Goal: Contribute content

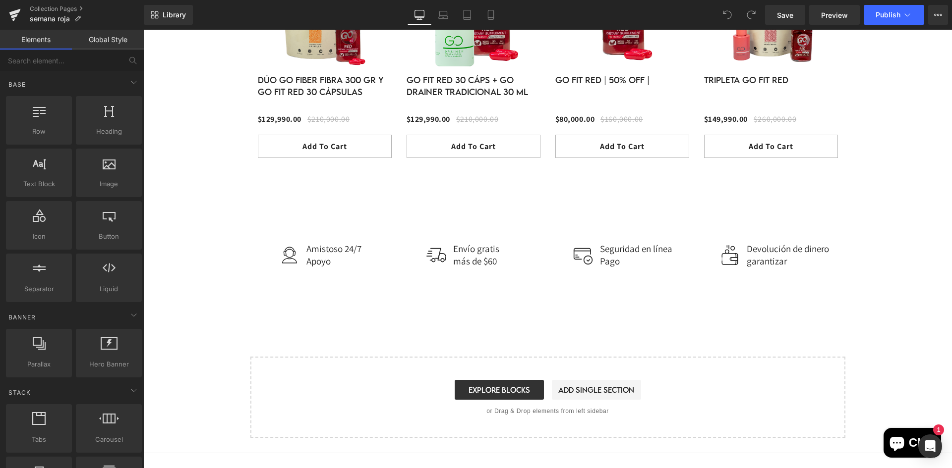
scroll to position [1012, 0]
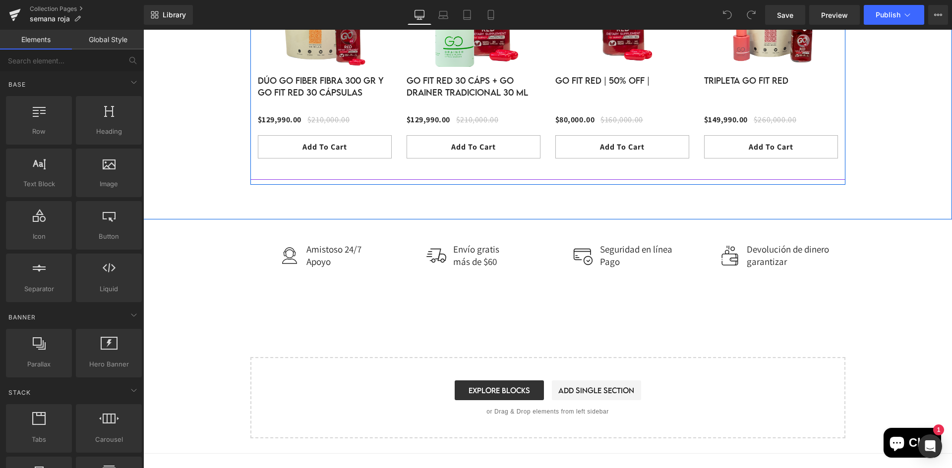
click at [565, 173] on div "- 50 % Row" at bounding box center [622, 55] width 149 height 239
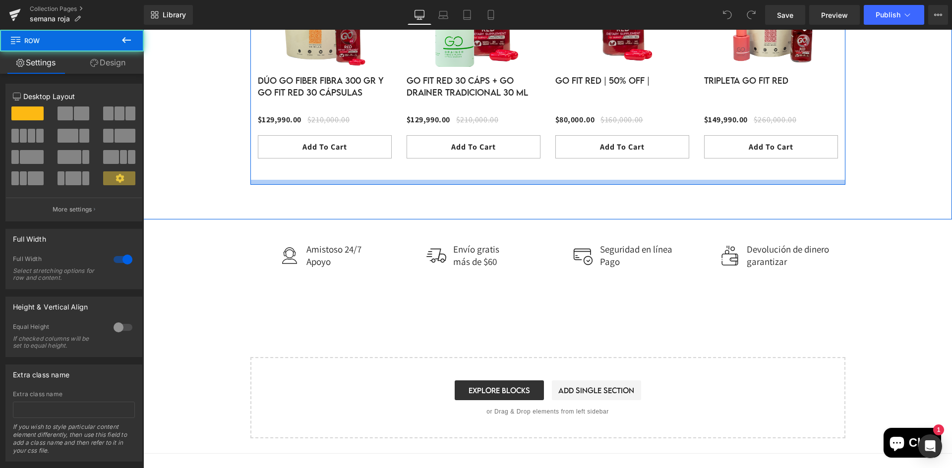
click at [549, 181] on div at bounding box center [547, 182] width 595 height 5
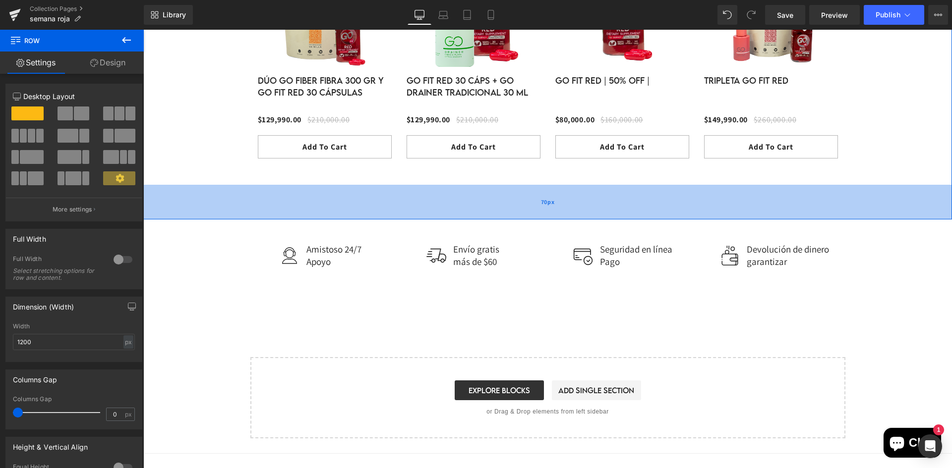
click at [463, 188] on div "70px" at bounding box center [547, 202] width 808 height 35
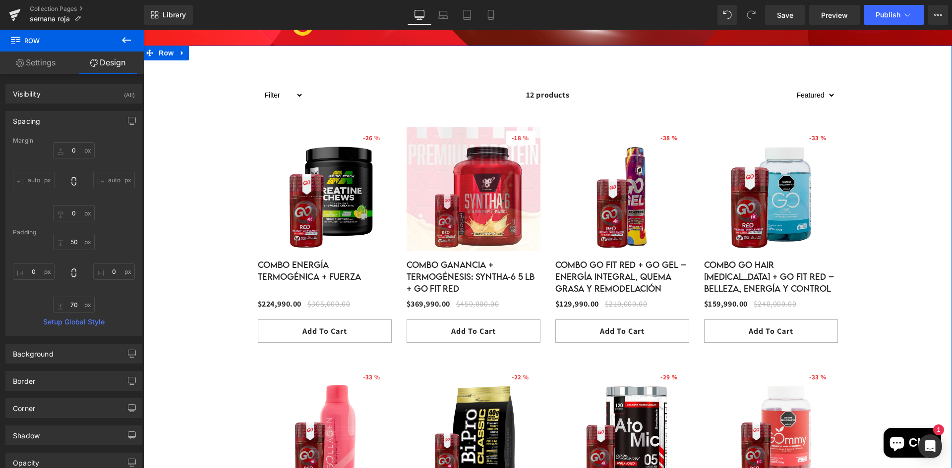
scroll to position [269, 0]
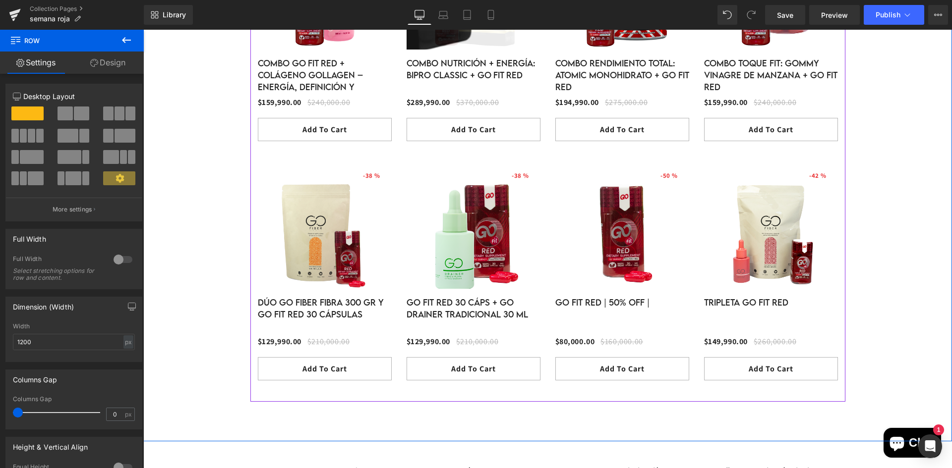
scroll to position [913, 0]
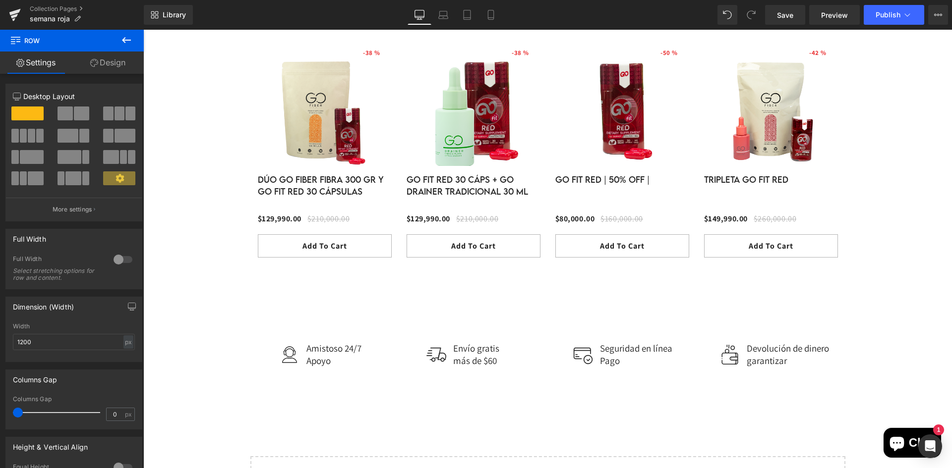
click at [122, 40] on icon at bounding box center [126, 40] width 9 height 6
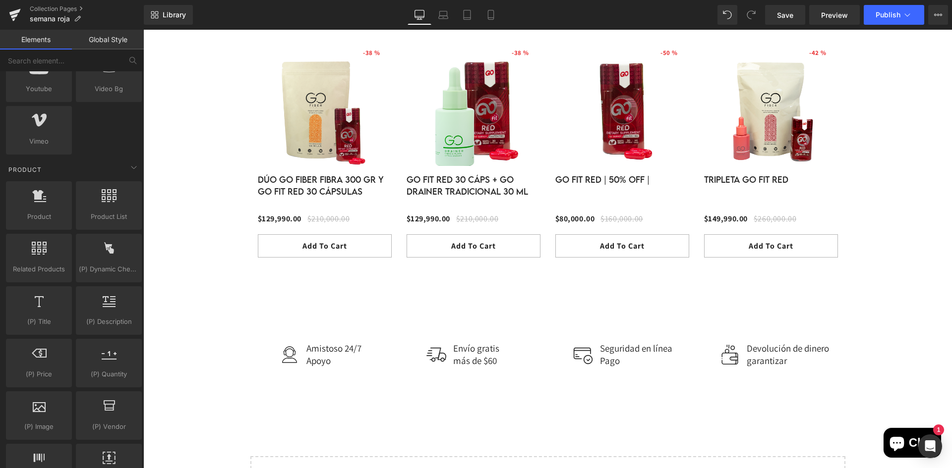
scroll to position [609, 0]
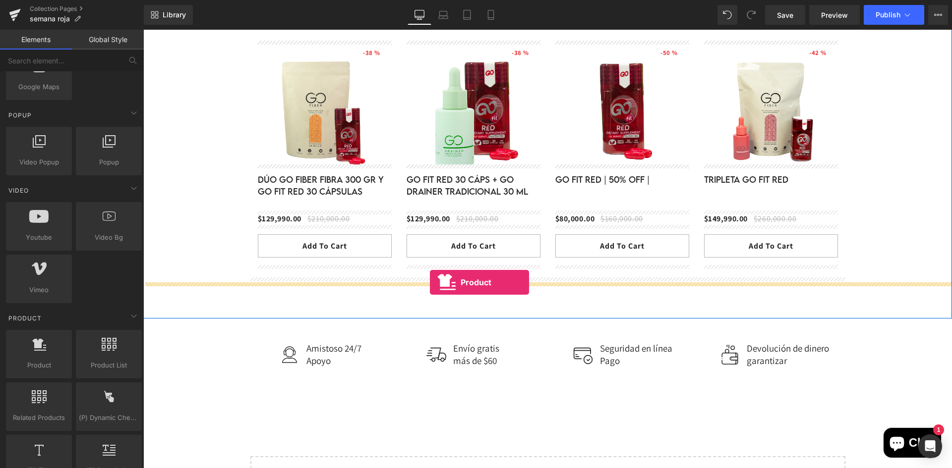
drag, startPoint x: 197, startPoint y: 378, endPoint x: 430, endPoint y: 282, distance: 252.0
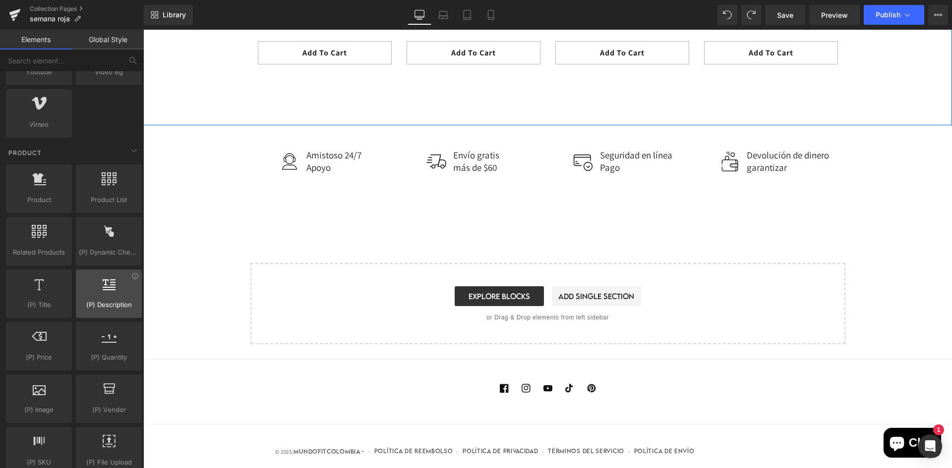
scroll to position [757, 0]
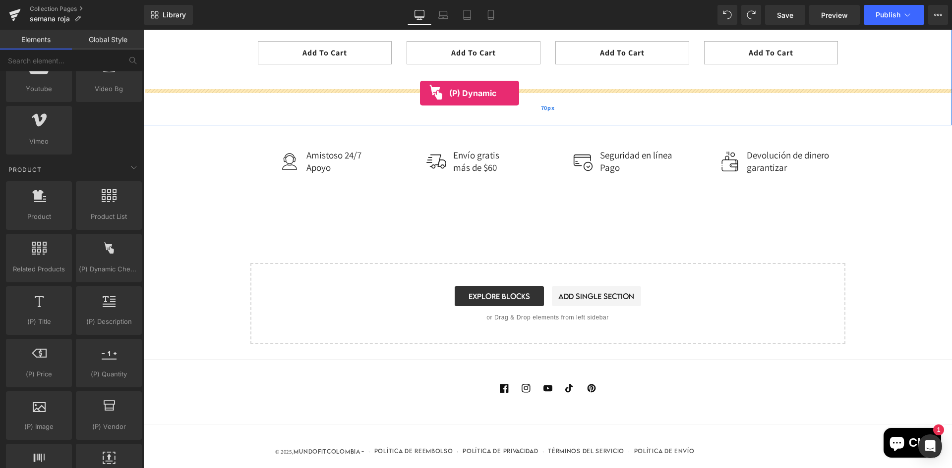
drag, startPoint x: 262, startPoint y: 288, endPoint x: 420, endPoint y: 93, distance: 250.8
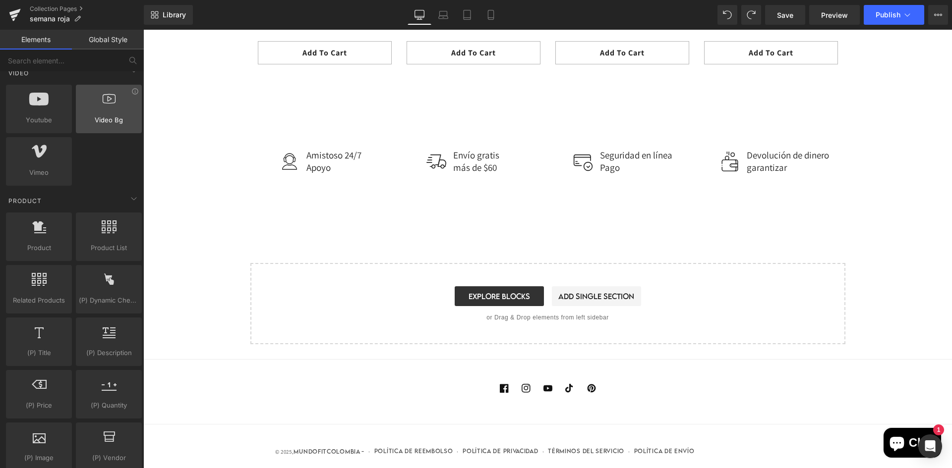
scroll to position [743, 0]
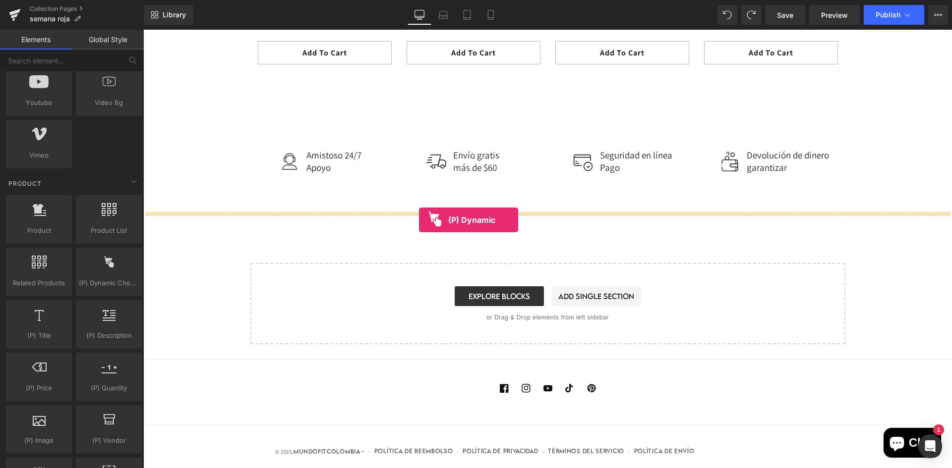
drag, startPoint x: 245, startPoint y: 312, endPoint x: 420, endPoint y: 219, distance: 198.0
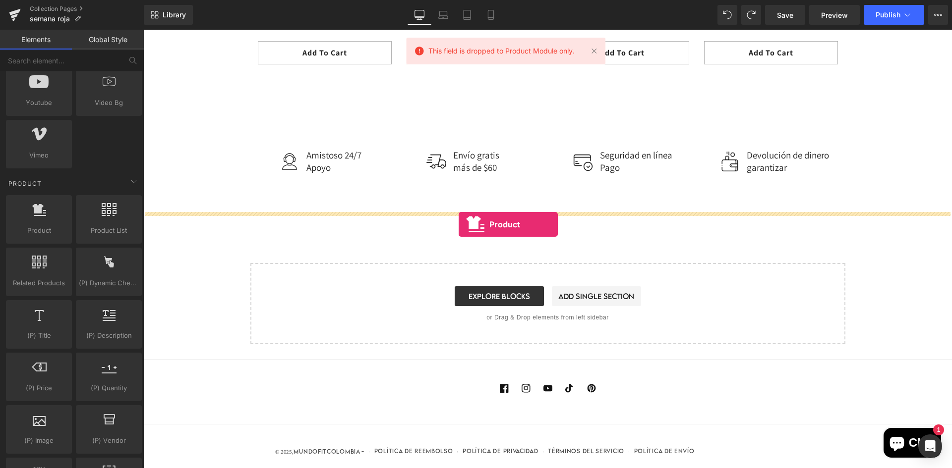
drag, startPoint x: 194, startPoint y: 265, endPoint x: 455, endPoint y: 213, distance: 266.2
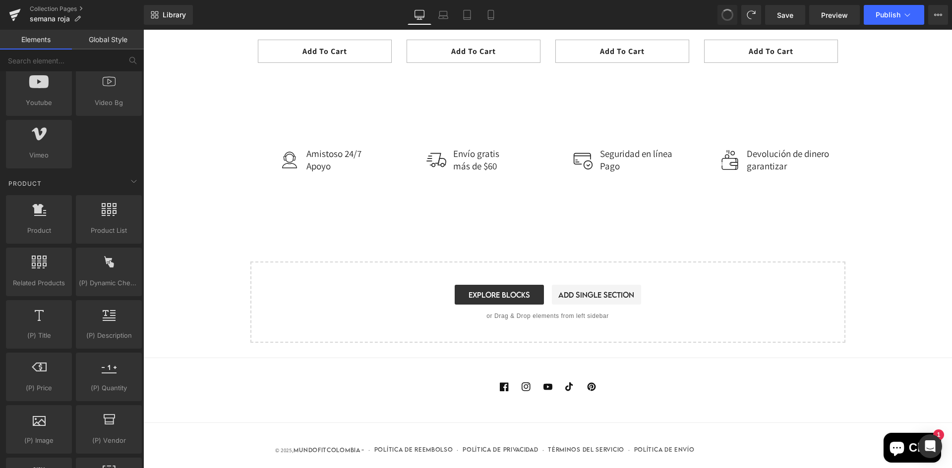
scroll to position [1106, 0]
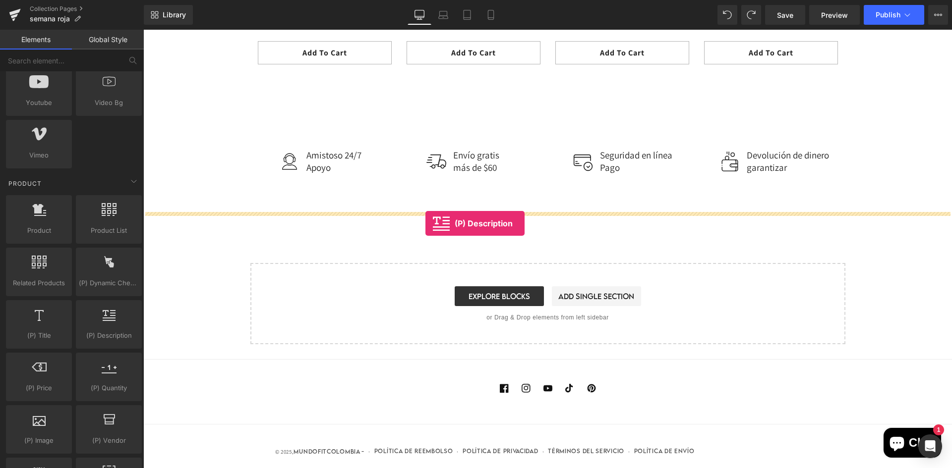
drag, startPoint x: 255, startPoint y: 360, endPoint x: 425, endPoint y: 224, distance: 218.2
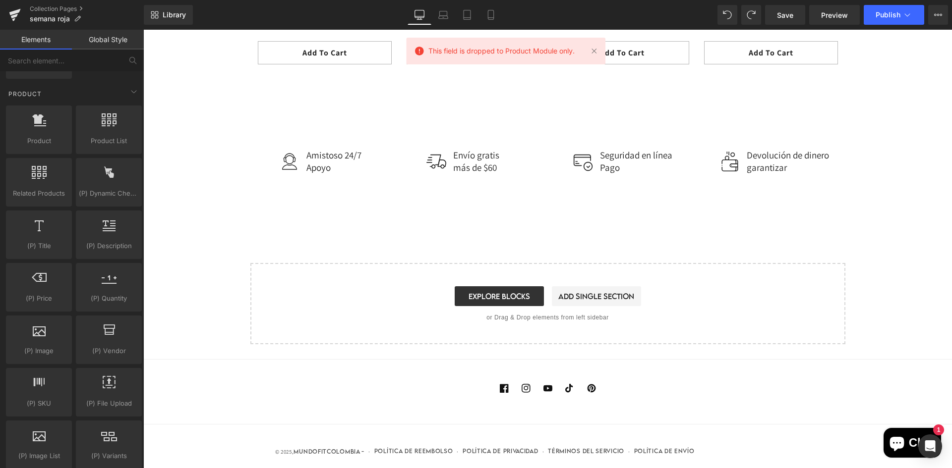
scroll to position [842, 0]
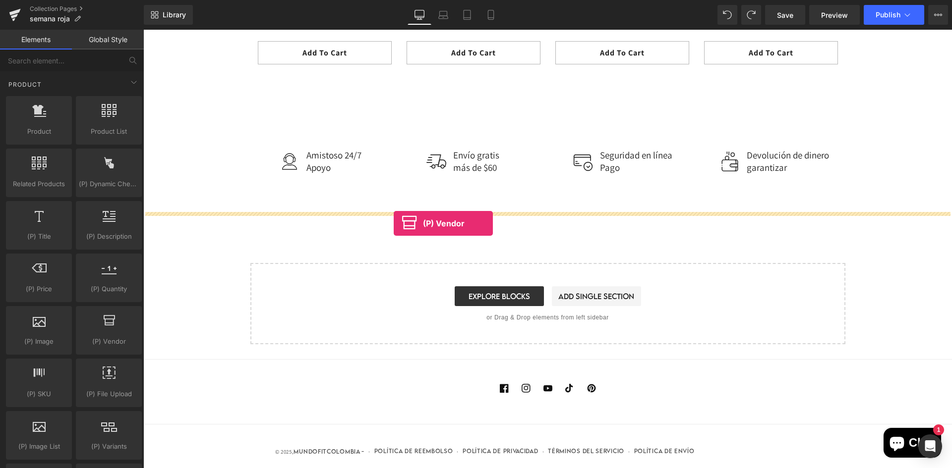
drag, startPoint x: 274, startPoint y: 355, endPoint x: 393, endPoint y: 224, distance: 178.2
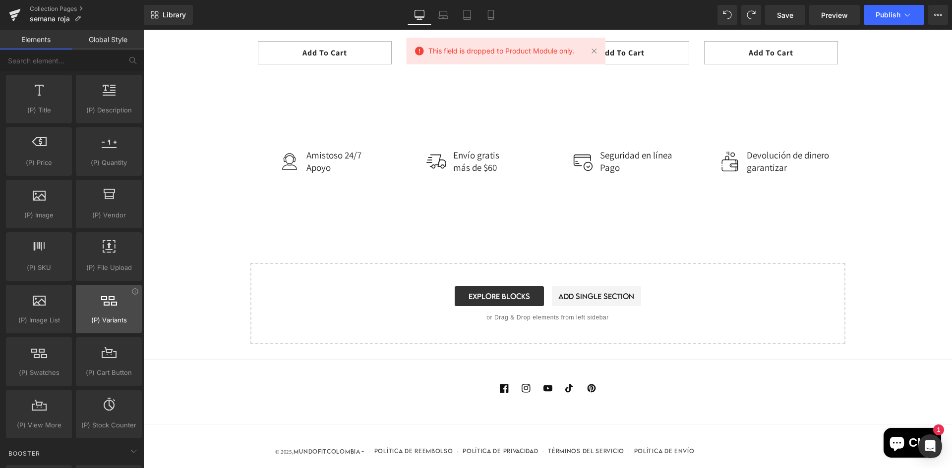
scroll to position [991, 0]
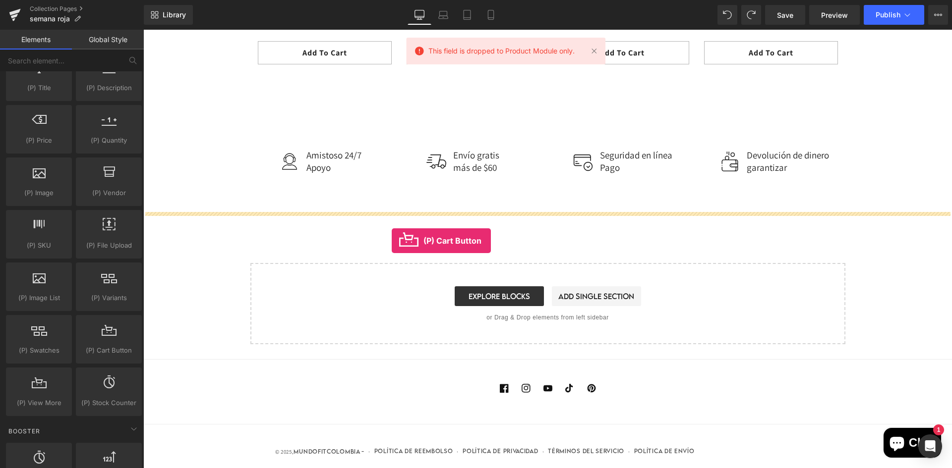
drag, startPoint x: 266, startPoint y: 376, endPoint x: 409, endPoint y: 229, distance: 204.7
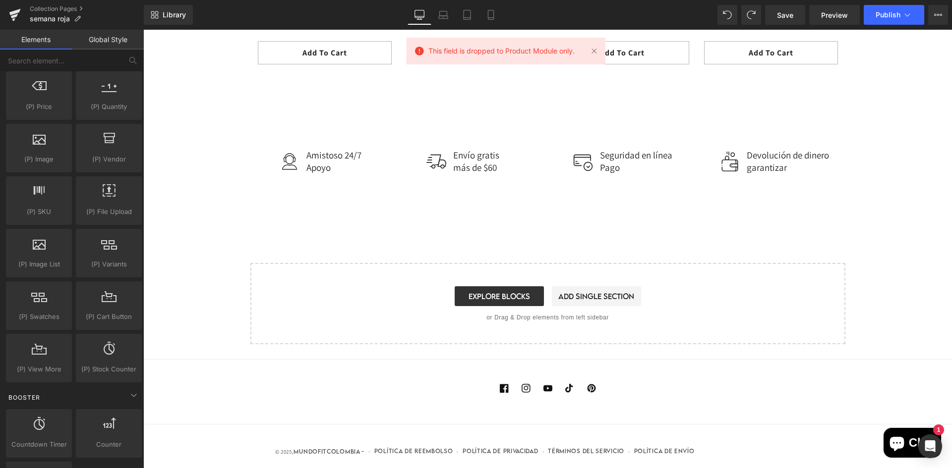
scroll to position [1041, 0]
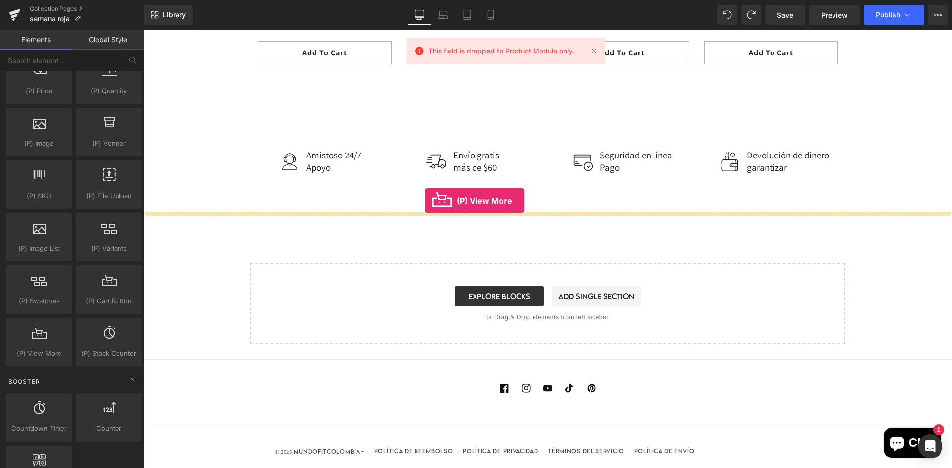
drag, startPoint x: 170, startPoint y: 366, endPoint x: 425, endPoint y: 201, distance: 303.1
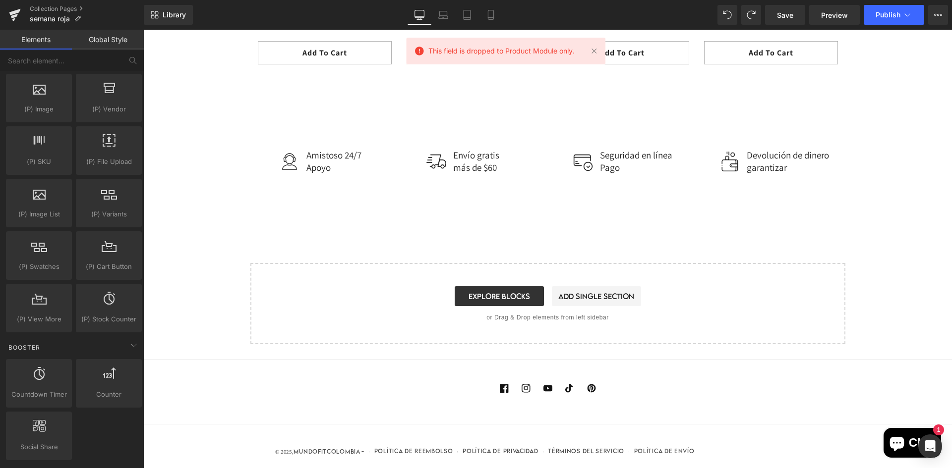
scroll to position [1090, 0]
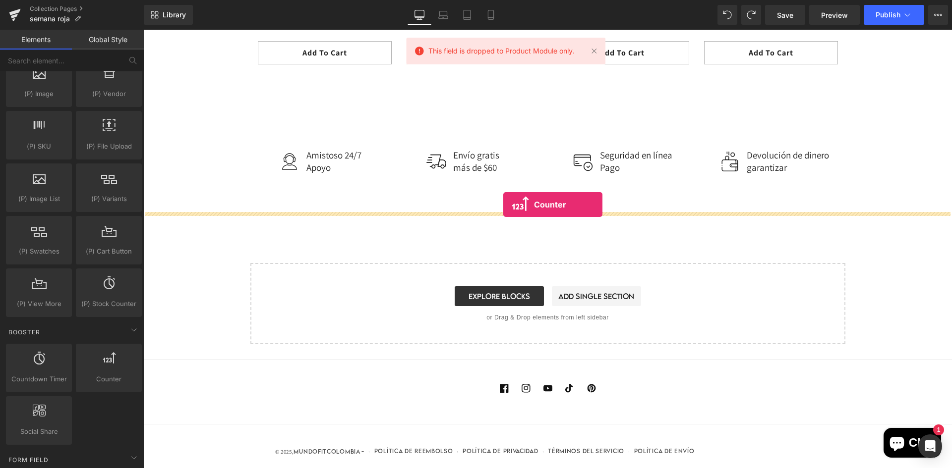
drag, startPoint x: 257, startPoint y: 388, endPoint x: 503, endPoint y: 205, distance: 306.4
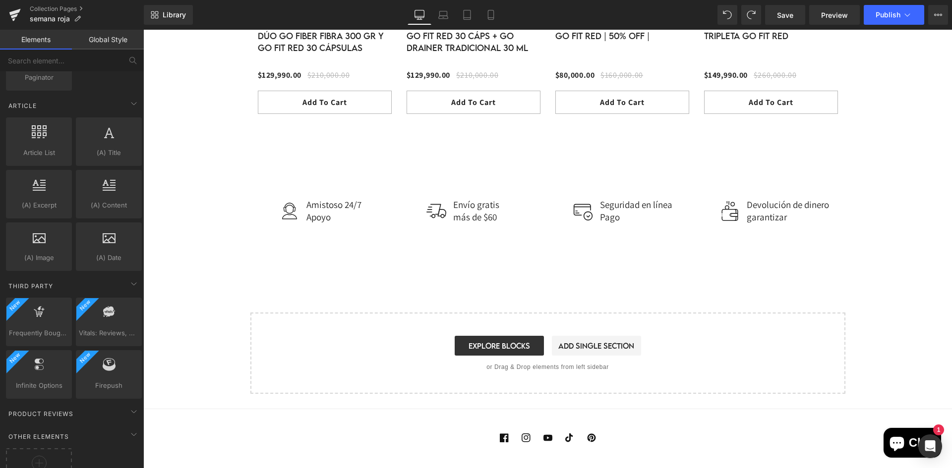
scroll to position [1947, 0]
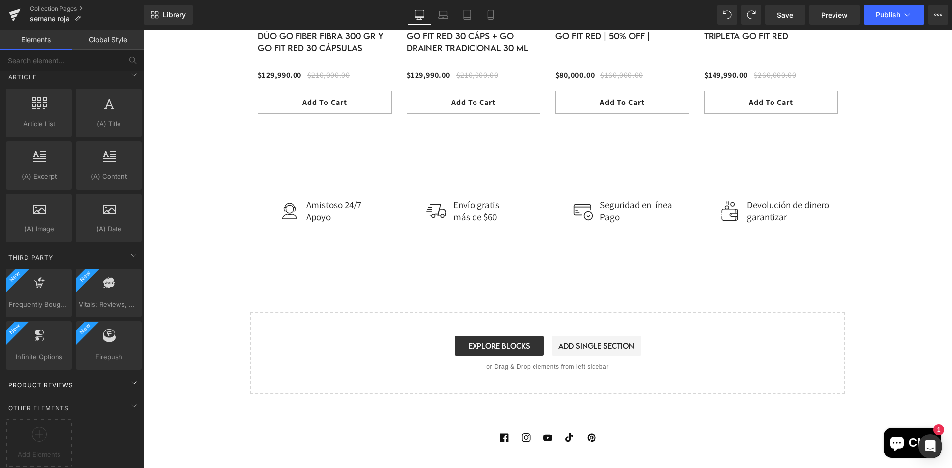
click at [107, 375] on div "Product Reviews" at bounding box center [74, 385] width 140 height 20
click at [110, 375] on div "Product Reviews" at bounding box center [74, 385] width 140 height 20
click at [110, 395] on div "Other Elements Add Elements" at bounding box center [74, 432] width 140 height 74
click at [110, 398] on div "Other Elements" at bounding box center [74, 408] width 140 height 20
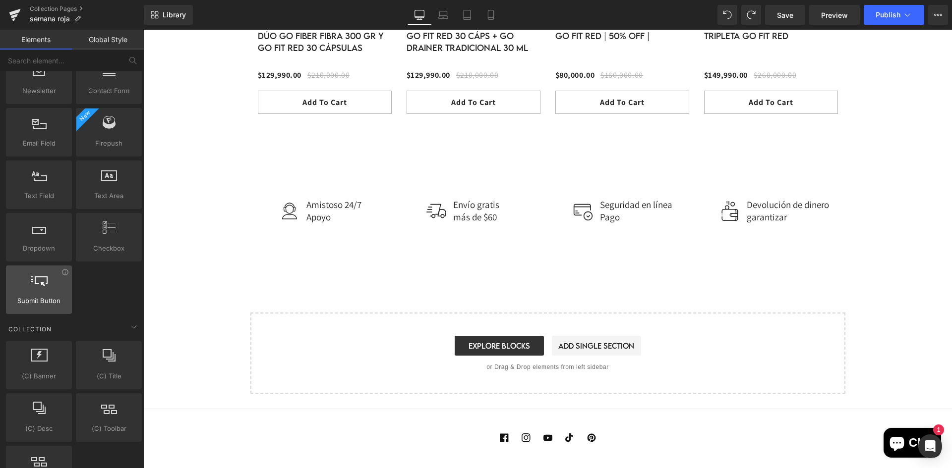
scroll to position [1499, 0]
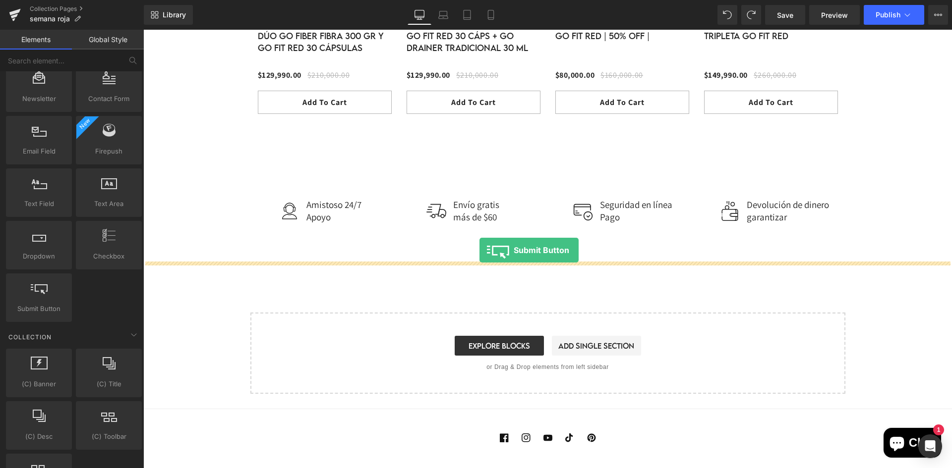
drag, startPoint x: 257, startPoint y: 308, endPoint x: 498, endPoint y: 164, distance: 281.4
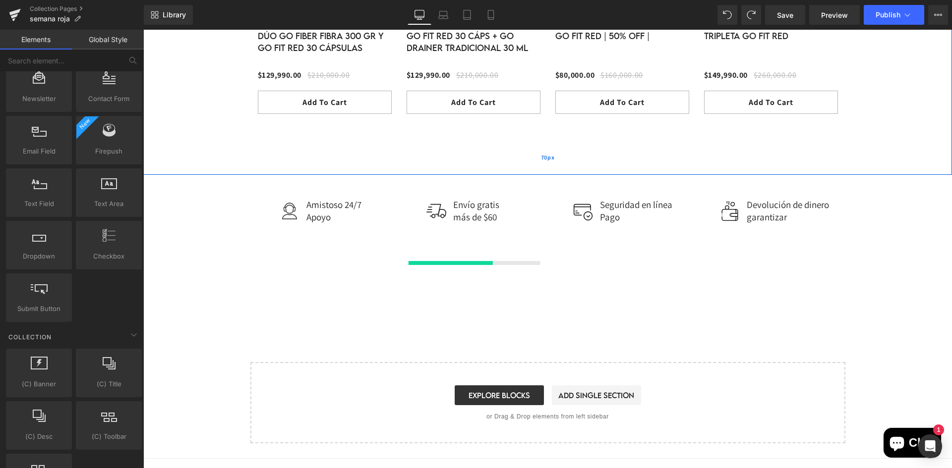
click at [497, 153] on div "70px" at bounding box center [547, 157] width 808 height 35
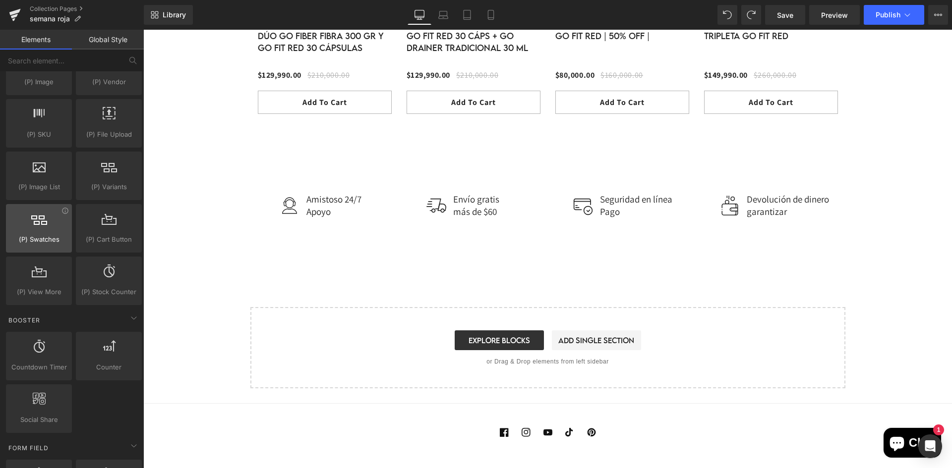
scroll to position [1053, 0]
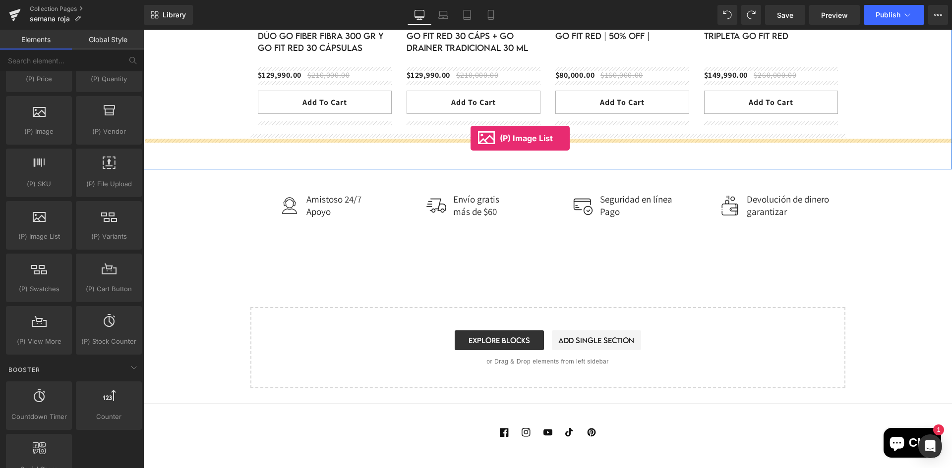
drag, startPoint x: 202, startPoint y: 260, endPoint x: 478, endPoint y: 135, distance: 302.5
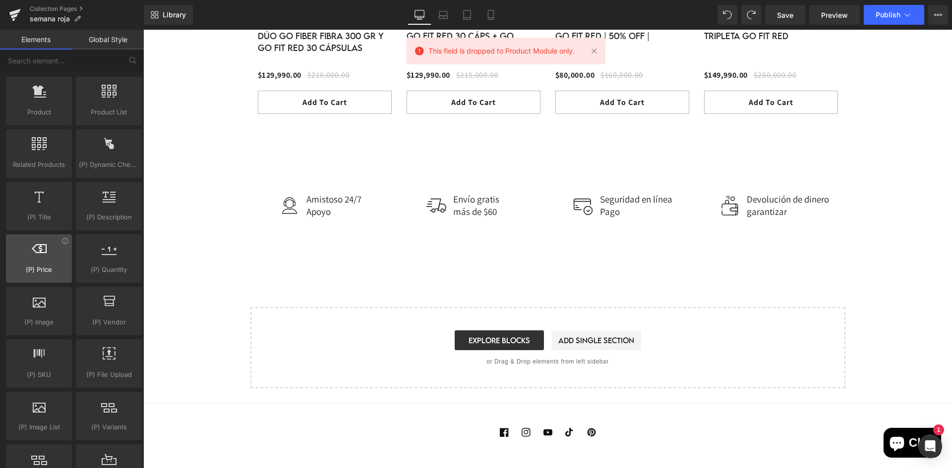
scroll to position [854, 0]
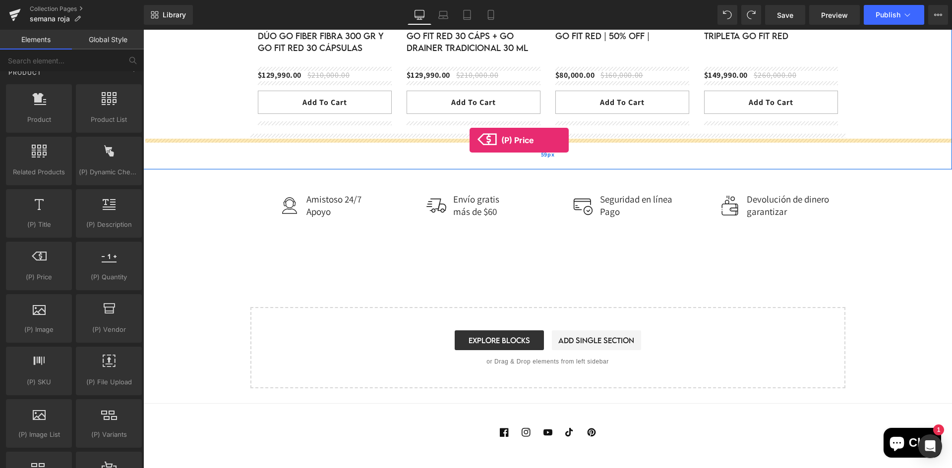
drag, startPoint x: 179, startPoint y: 286, endPoint x: 470, endPoint y: 140, distance: 324.9
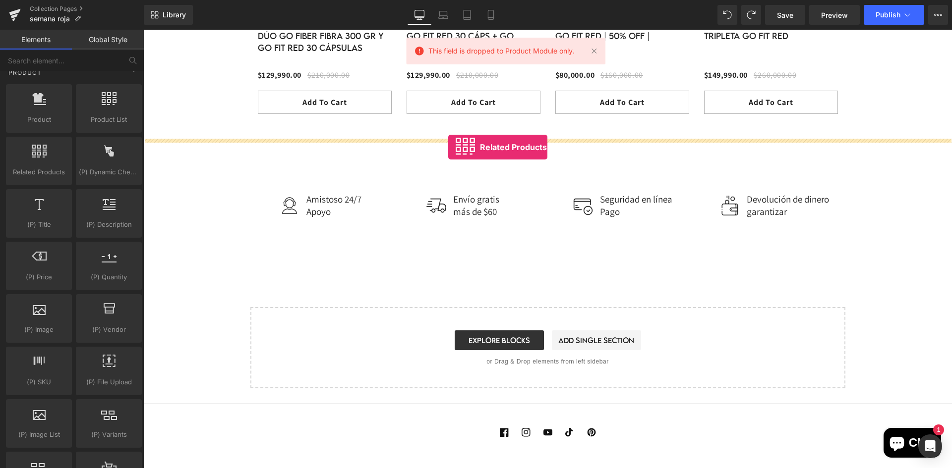
drag, startPoint x: 198, startPoint y: 194, endPoint x: 448, endPoint y: 147, distance: 254.2
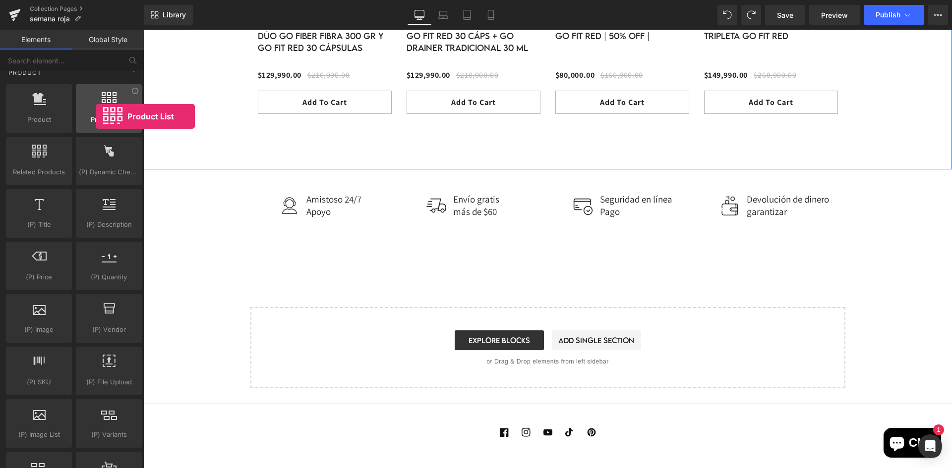
drag, startPoint x: 117, startPoint y: 121, endPoint x: 94, endPoint y: 116, distance: 24.3
click at [95, 116] on div "Product List products, lists, collections, goods, sells" at bounding box center [109, 108] width 66 height 49
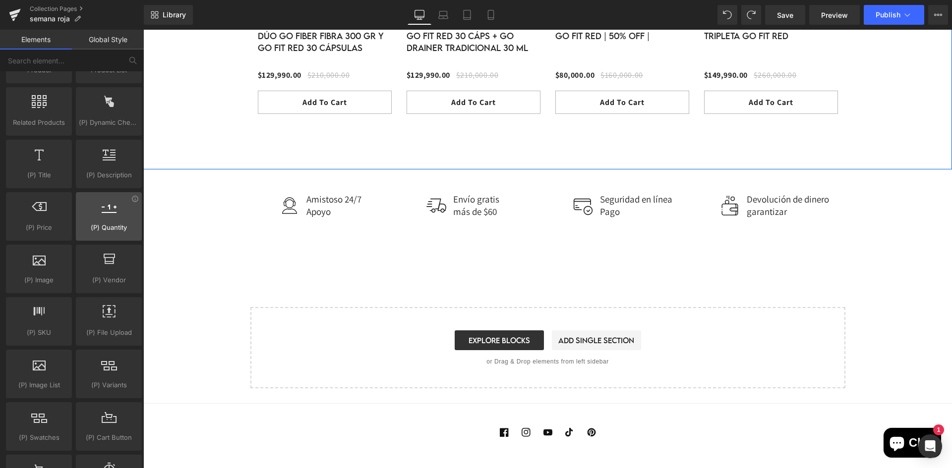
scroll to position [805, 0]
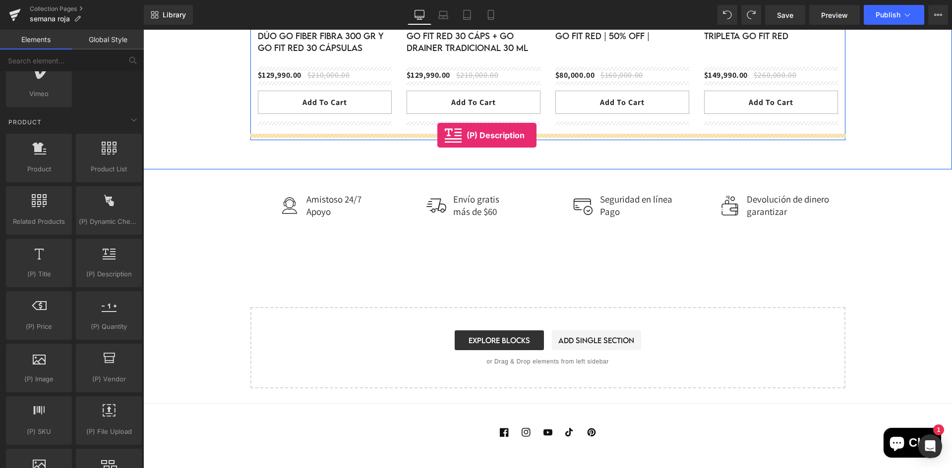
drag, startPoint x: 251, startPoint y: 303, endPoint x: 437, endPoint y: 135, distance: 250.6
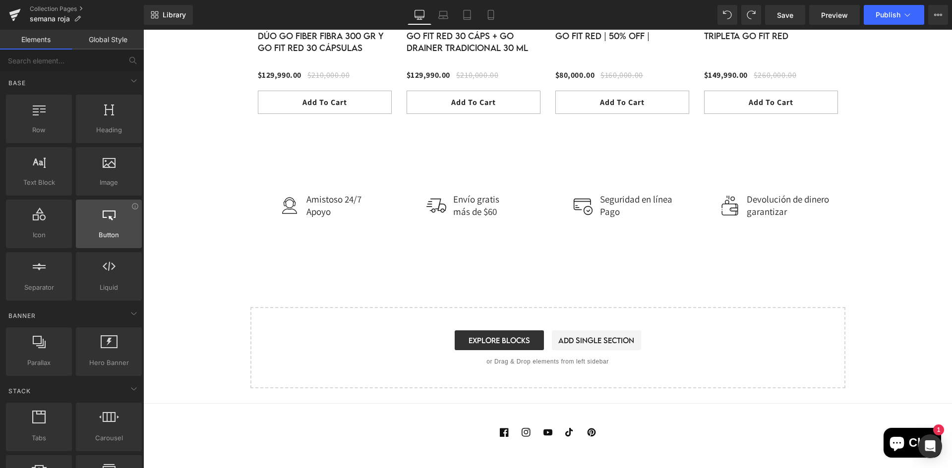
scroll to position [0, 0]
click at [107, 43] on link "Global Style" at bounding box center [108, 40] width 72 height 20
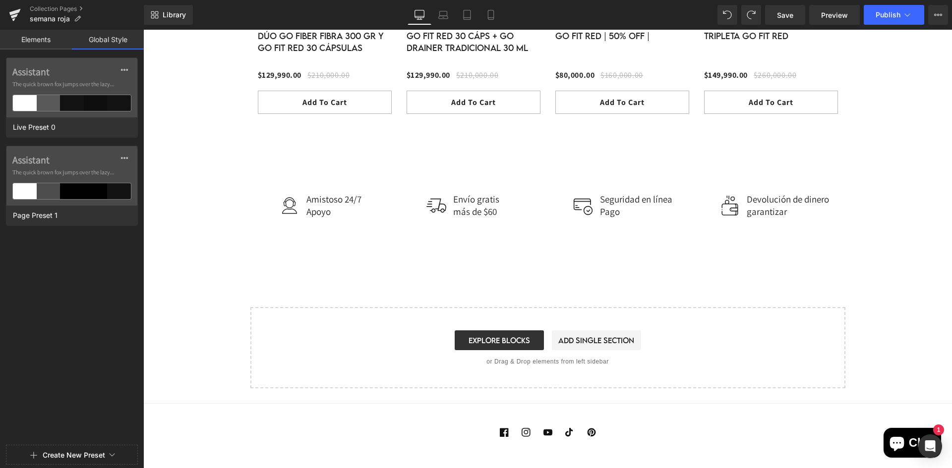
click at [63, 43] on link "Elements" at bounding box center [36, 40] width 72 height 20
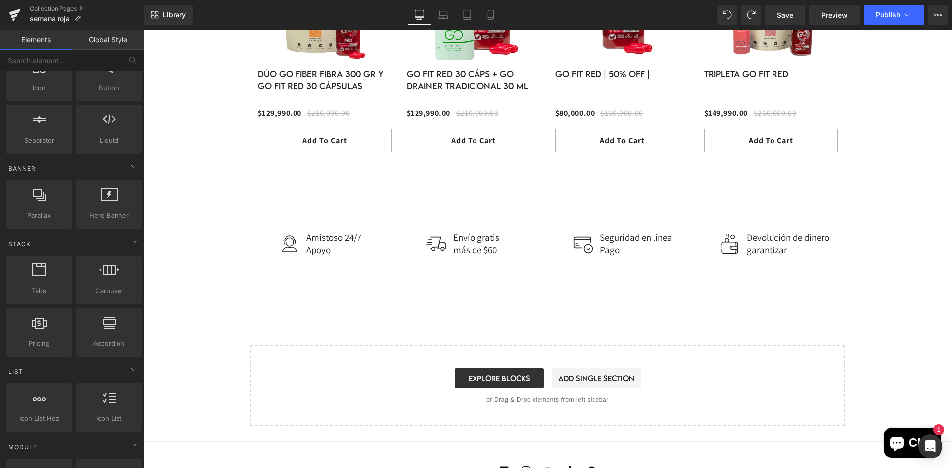
scroll to position [1007, 0]
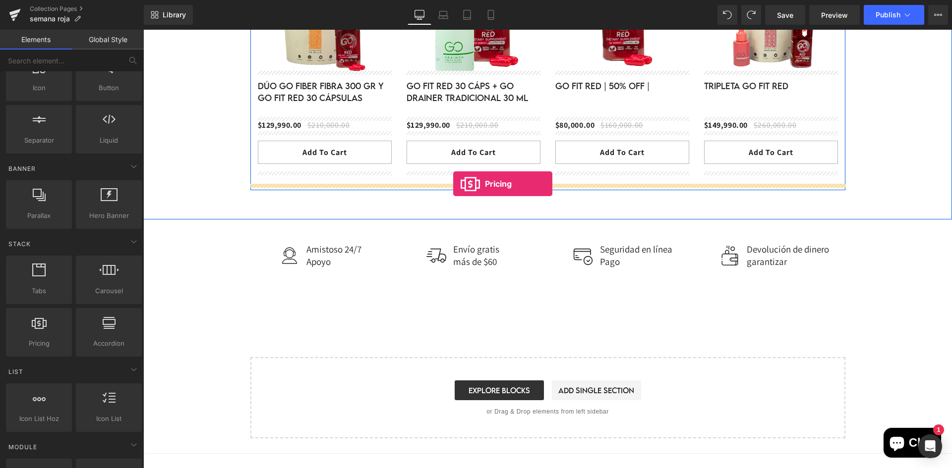
drag, startPoint x: 179, startPoint y: 359, endPoint x: 453, endPoint y: 184, distance: 325.0
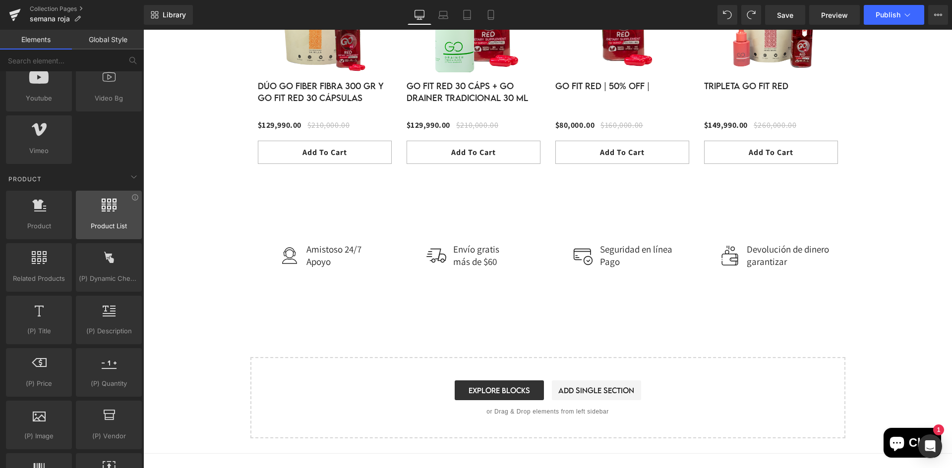
scroll to position [842, 0]
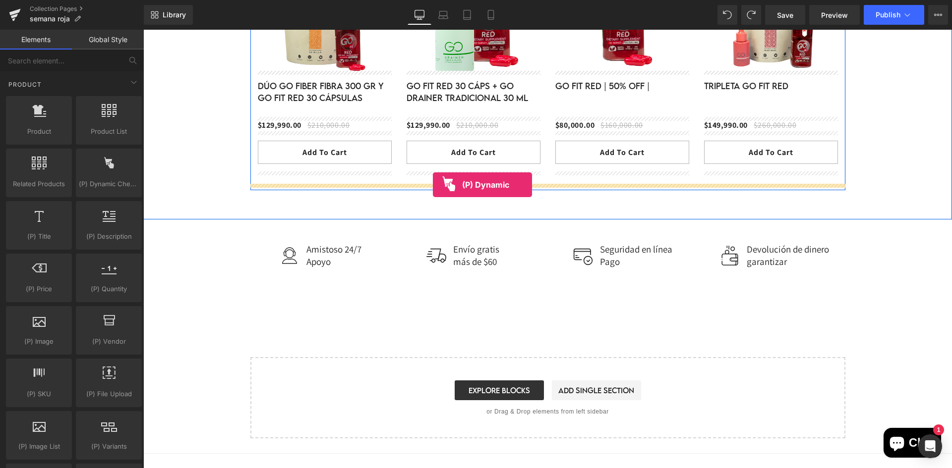
drag, startPoint x: 242, startPoint y: 216, endPoint x: 433, endPoint y: 185, distance: 192.8
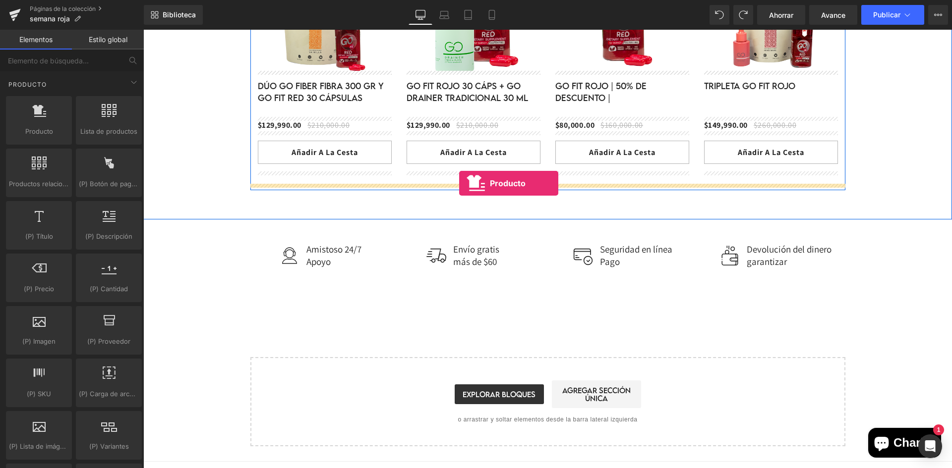
drag, startPoint x: 239, startPoint y: 168, endPoint x: 459, endPoint y: 183, distance: 220.6
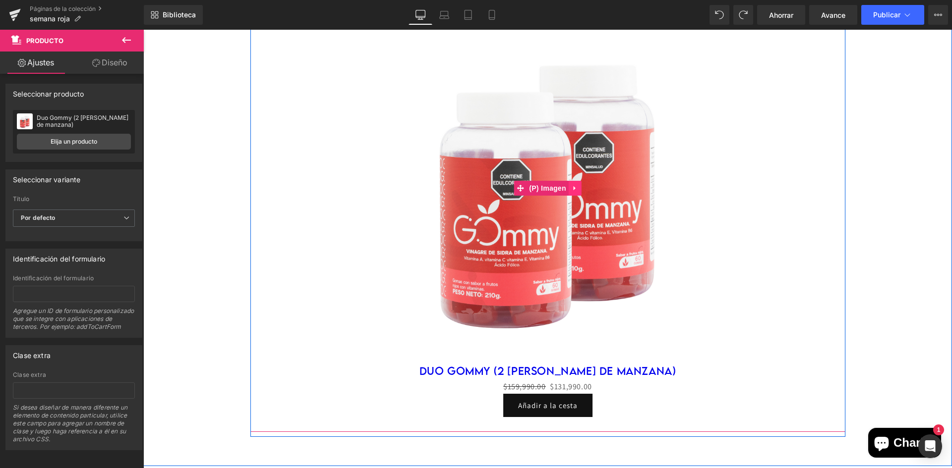
scroll to position [1254, 0]
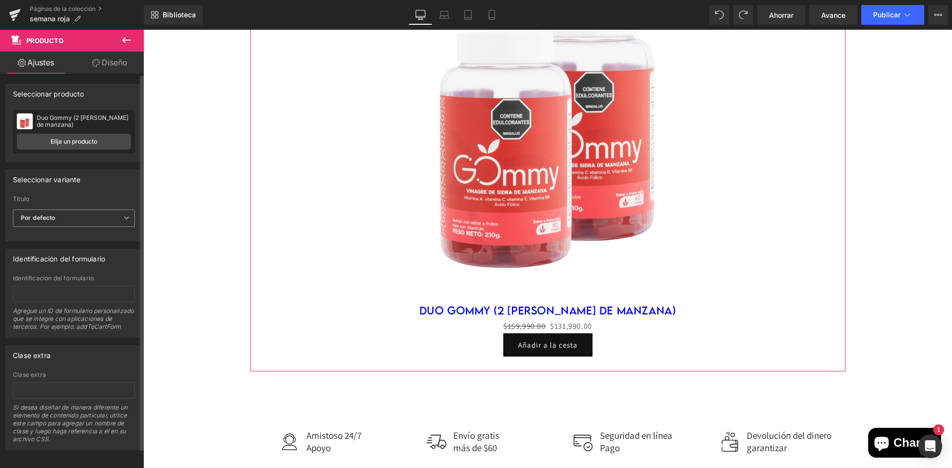
click at [93, 217] on span "Por defecto" at bounding box center [74, 218] width 122 height 17
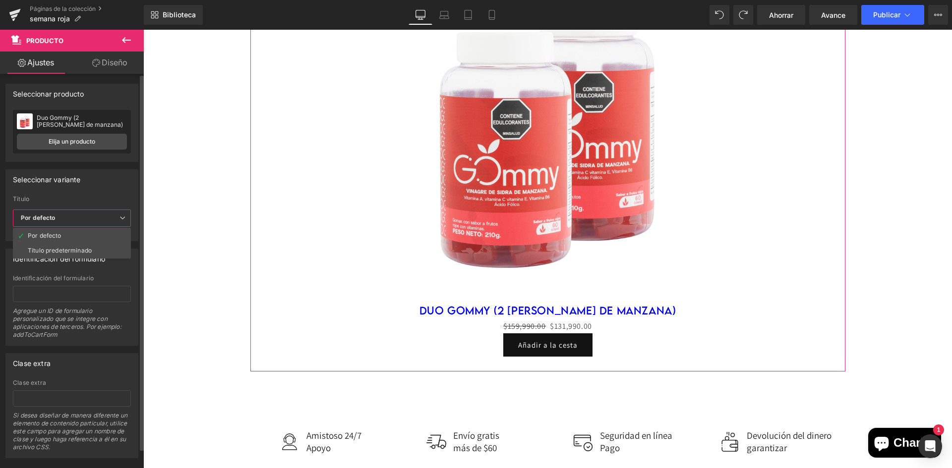
click at [86, 251] on font "Título predeterminado" at bounding box center [60, 250] width 64 height 7
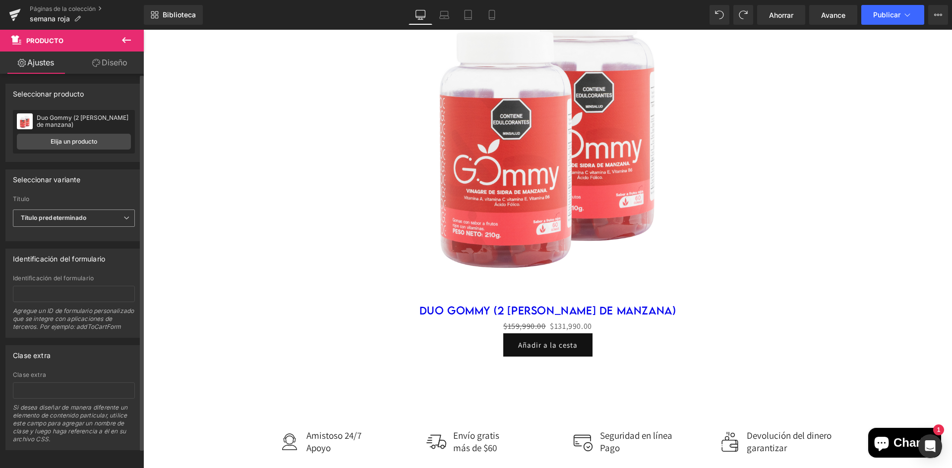
click at [87, 224] on span "Título predeterminado" at bounding box center [74, 218] width 122 height 17
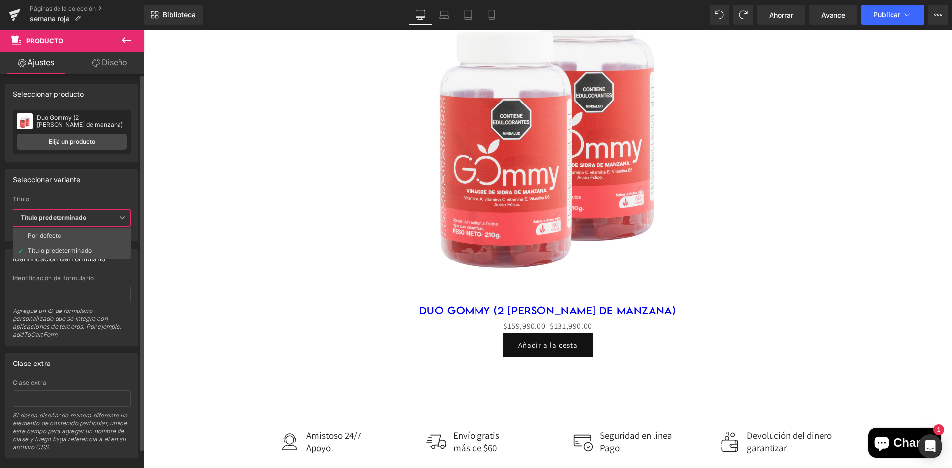
click at [83, 236] on li "Por defecto" at bounding box center [72, 235] width 118 height 15
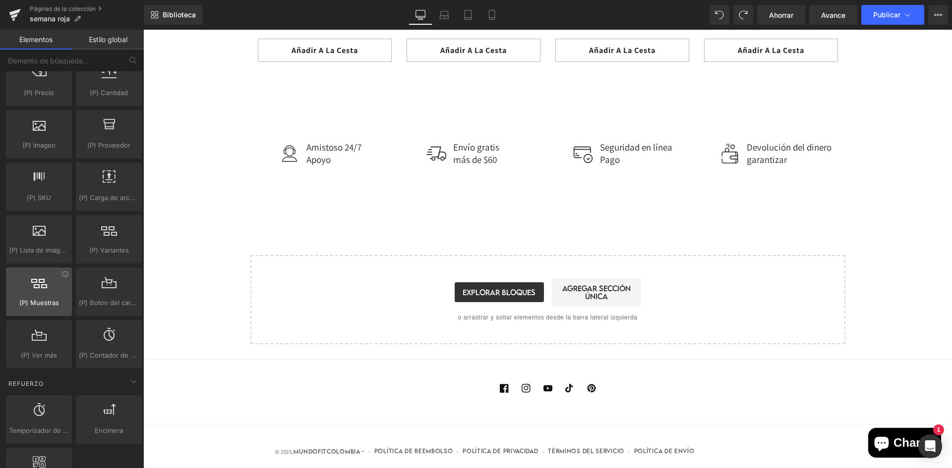
scroll to position [1041, 0]
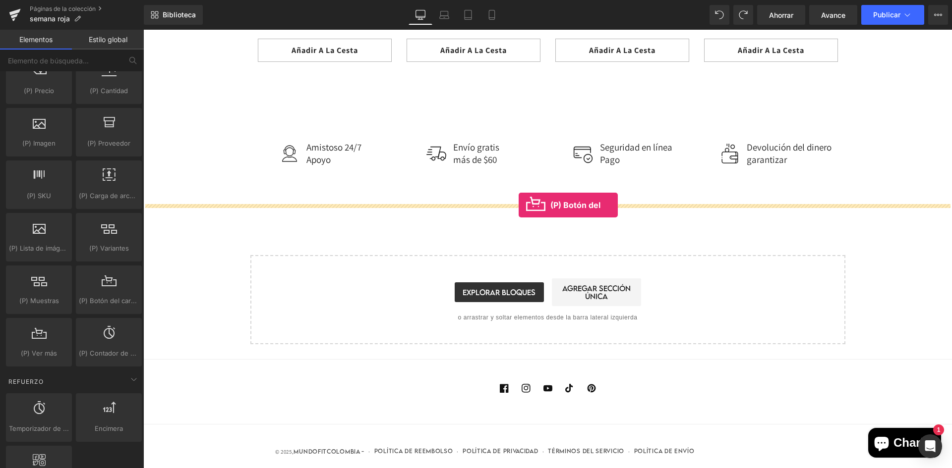
drag, startPoint x: 252, startPoint y: 328, endPoint x: 518, endPoint y: 205, distance: 293.1
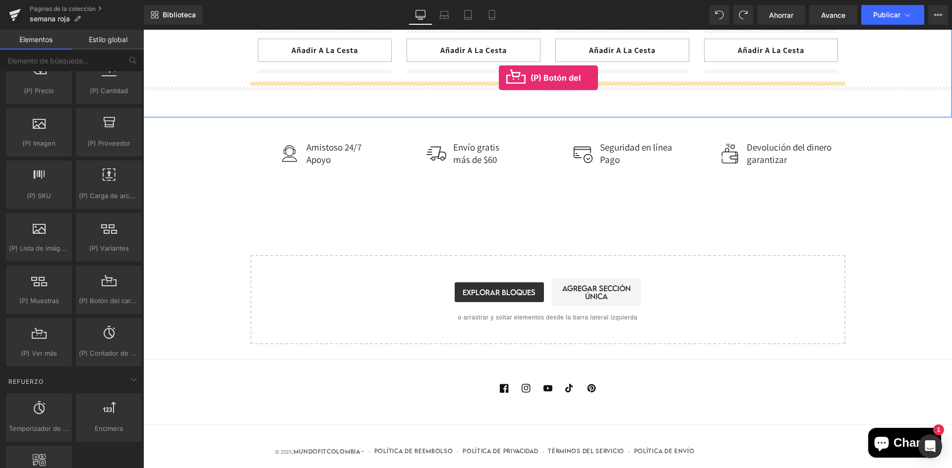
drag, startPoint x: 244, startPoint y: 320, endPoint x: 499, endPoint y: 78, distance: 351.6
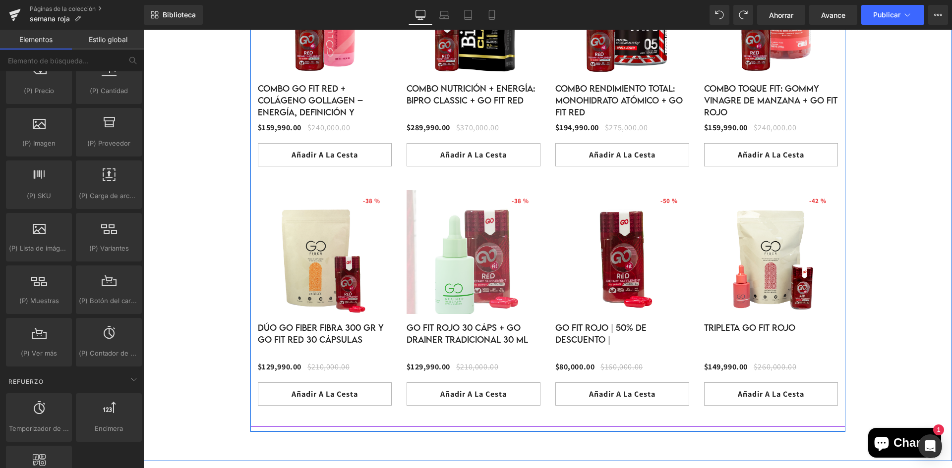
scroll to position [942, 0]
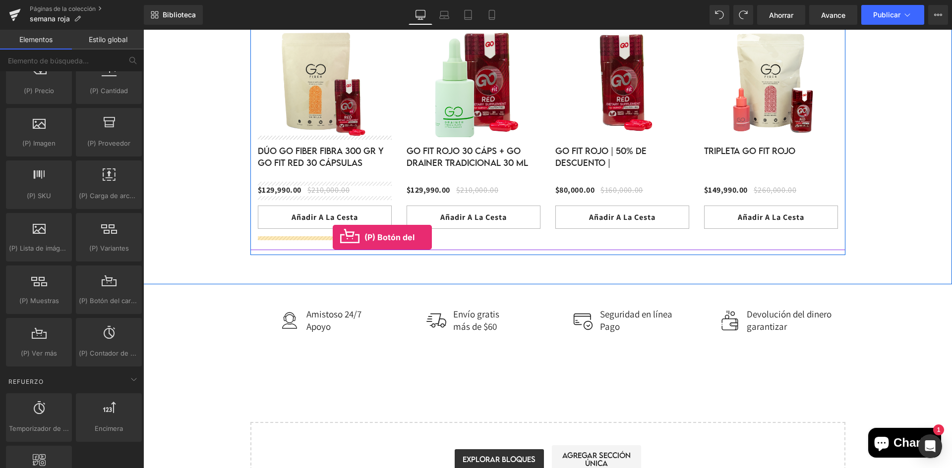
drag, startPoint x: 260, startPoint y: 315, endPoint x: 331, endPoint y: 235, distance: 106.4
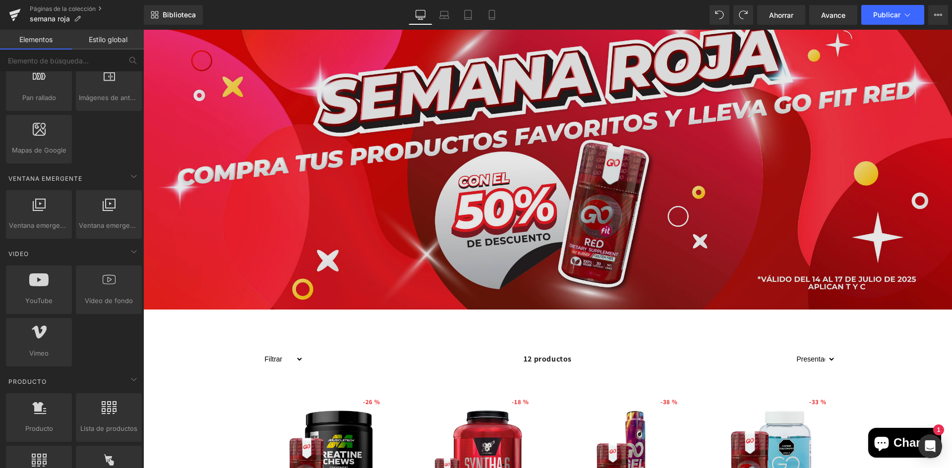
scroll to position [0, 0]
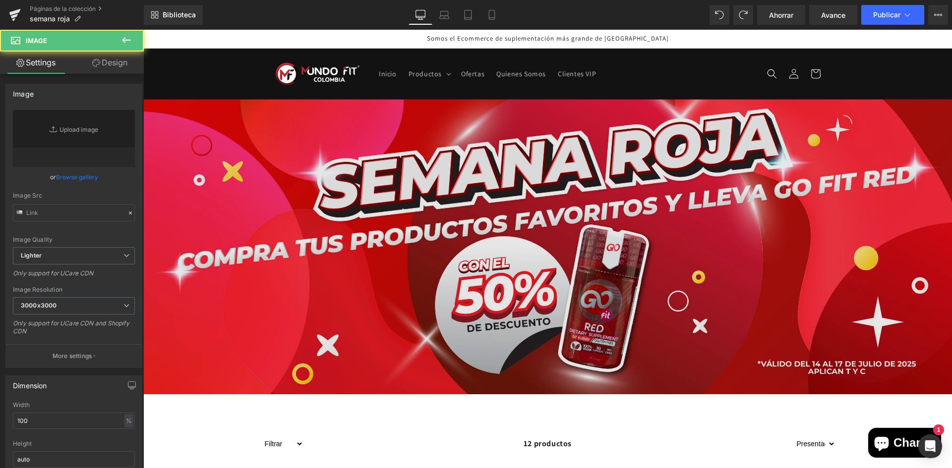
click at [444, 156] on img at bounding box center [547, 247] width 808 height 295
type input "[URL][DOMAIN_NAME]"
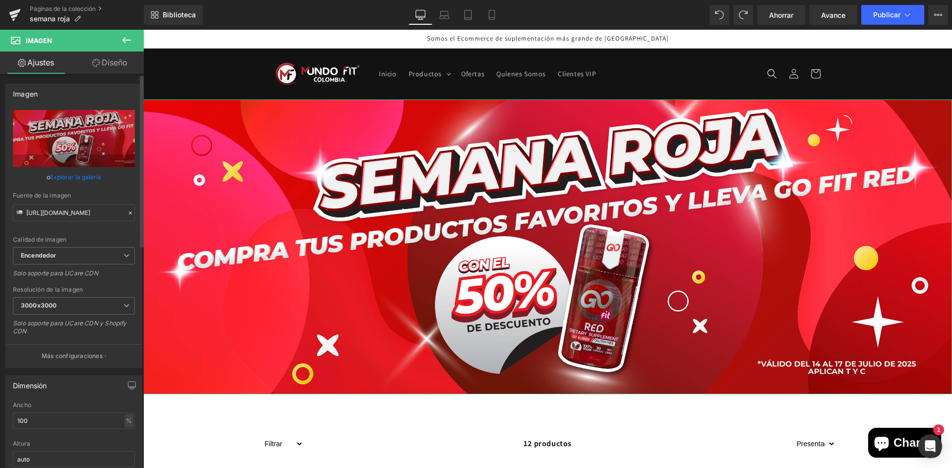
click at [70, 178] on font "Explorar la galería" at bounding box center [75, 176] width 51 height 7
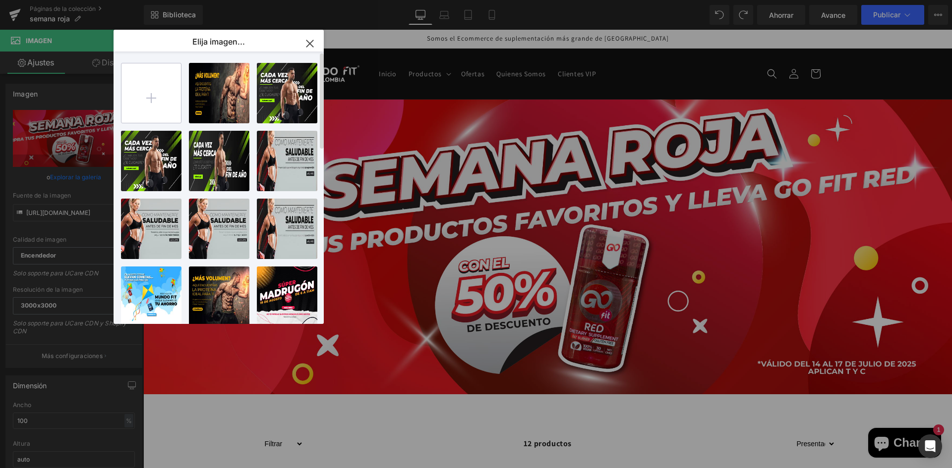
click at [160, 91] on input "file" at bounding box center [150, 92] width 59 height 59
type input "C:\fakepath\BANNER descuento flash-01.jpg"
click at [102, 0] on div "(P) Botón del carrito Estás previsualizando cómo funciona el Reestilizará tu pá…" at bounding box center [476, 0] width 952 height 0
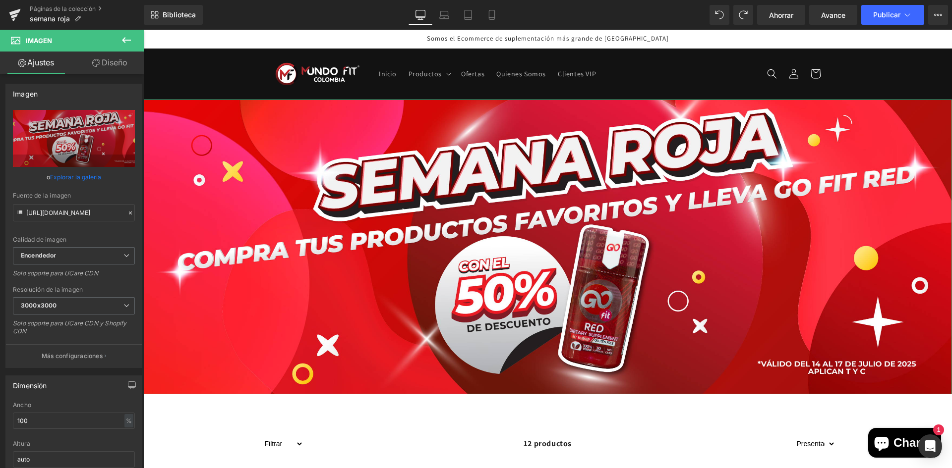
click at [78, 180] on font "Explorar la galería" at bounding box center [75, 176] width 51 height 7
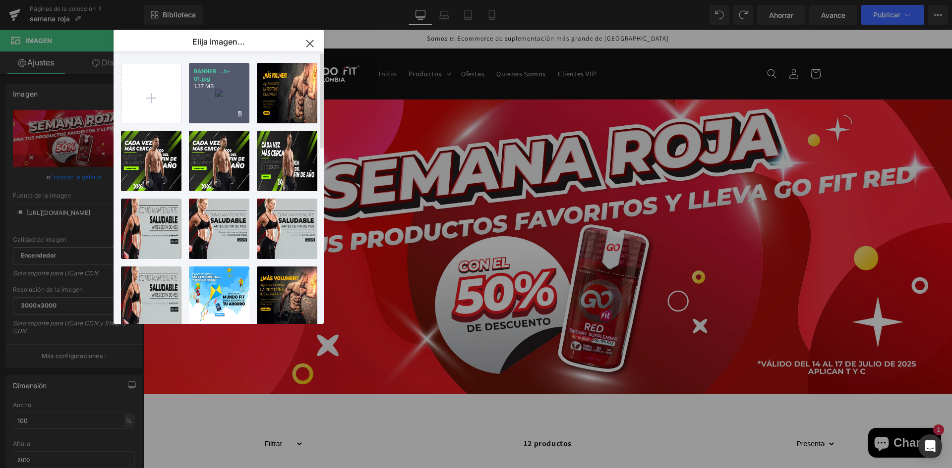
click at [241, 76] on p "BANNER ...h-01.jpg" at bounding box center [219, 75] width 51 height 15
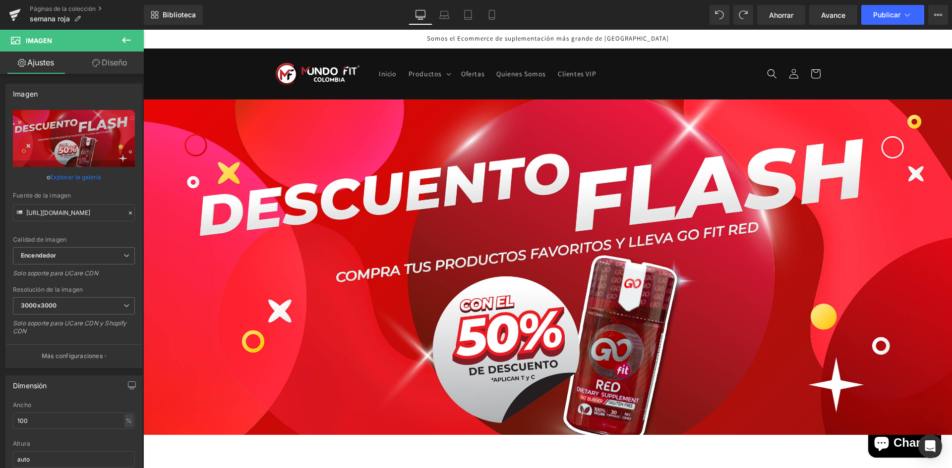
type input "[URL][DOMAIN_NAME]"
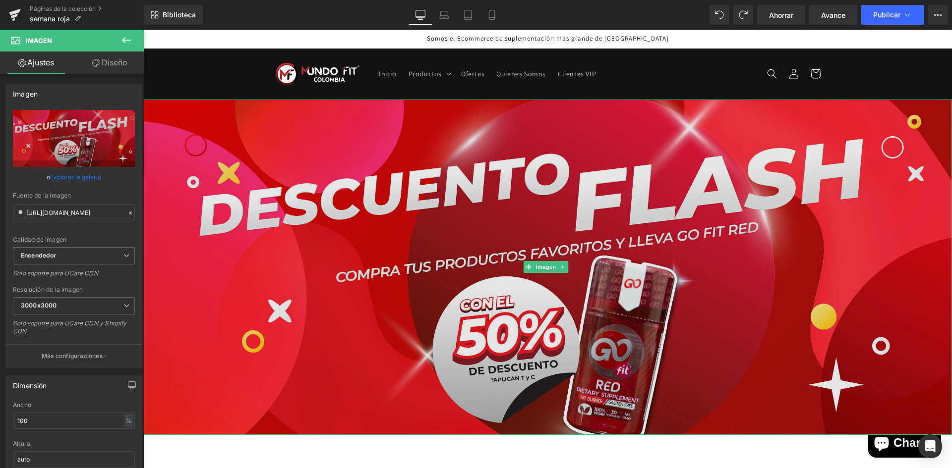
drag, startPoint x: 594, startPoint y: 460, endPoint x: 446, endPoint y: 404, distance: 158.1
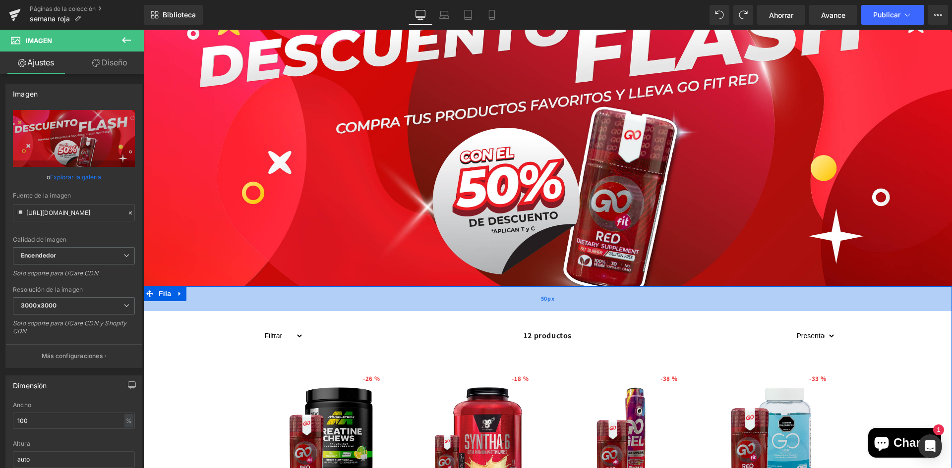
click at [473, 286] on div "50px" at bounding box center [547, 298] width 808 height 25
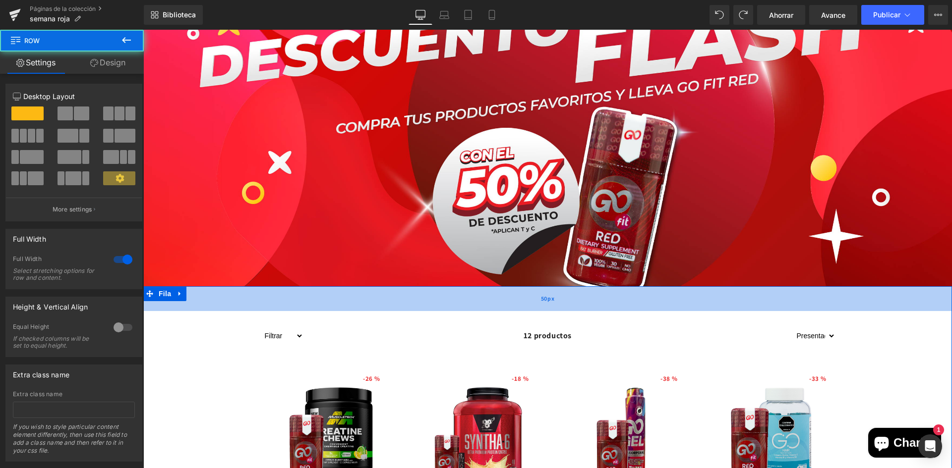
click at [473, 286] on div "50px" at bounding box center [547, 298] width 808 height 25
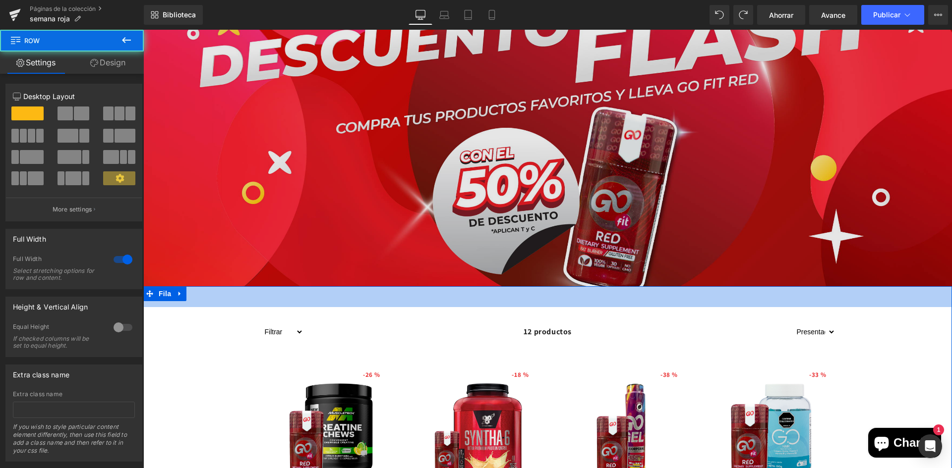
drag, startPoint x: 474, startPoint y: 285, endPoint x: 472, endPoint y: 277, distance: 8.2
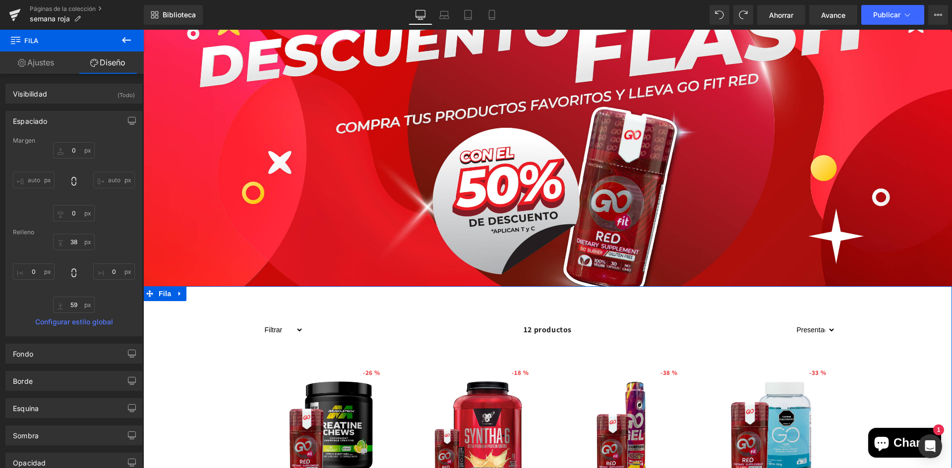
scroll to position [0, 0]
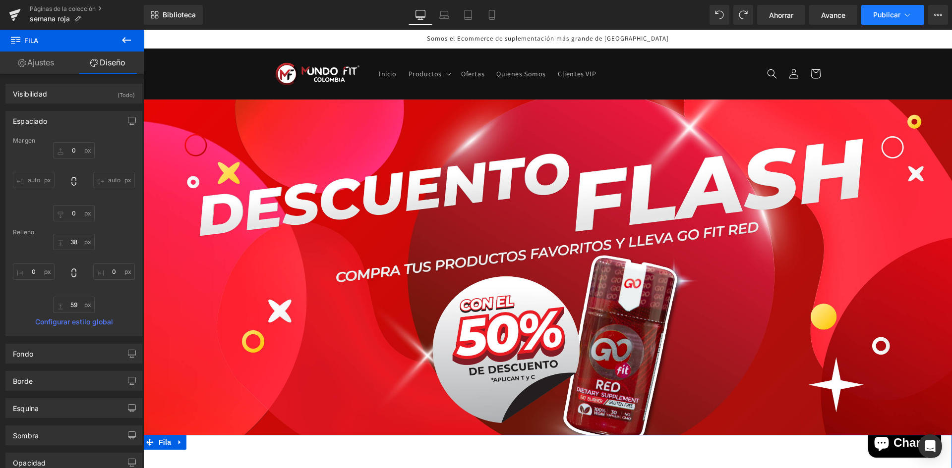
click at [879, 13] on font "Publicar" at bounding box center [886, 14] width 27 height 8
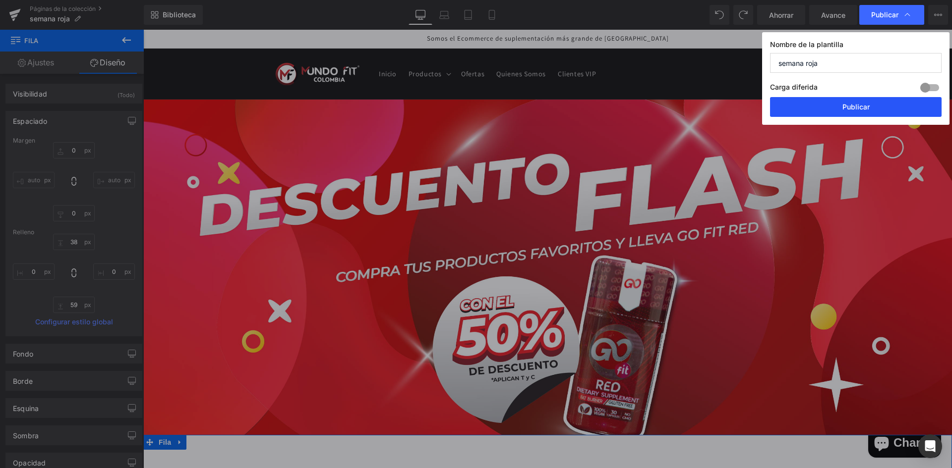
click at [861, 108] on font "Publicar" at bounding box center [855, 107] width 27 height 8
